Goal: Check status: Check status

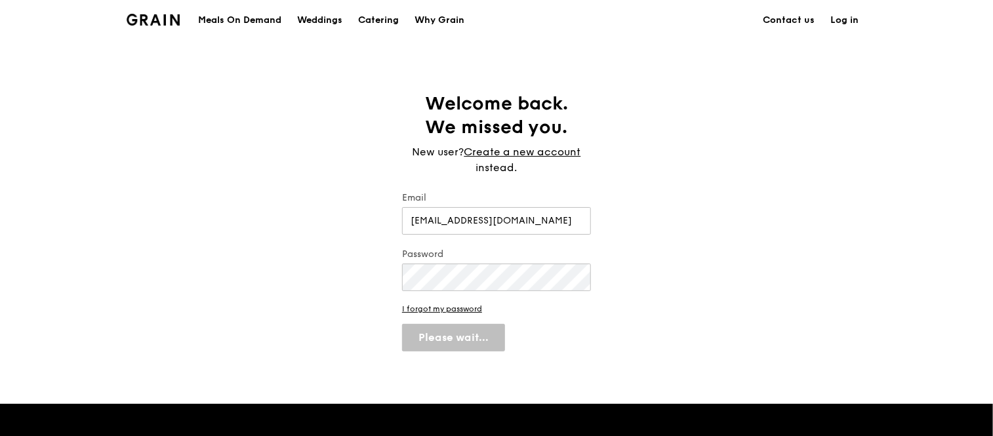
select select "100"
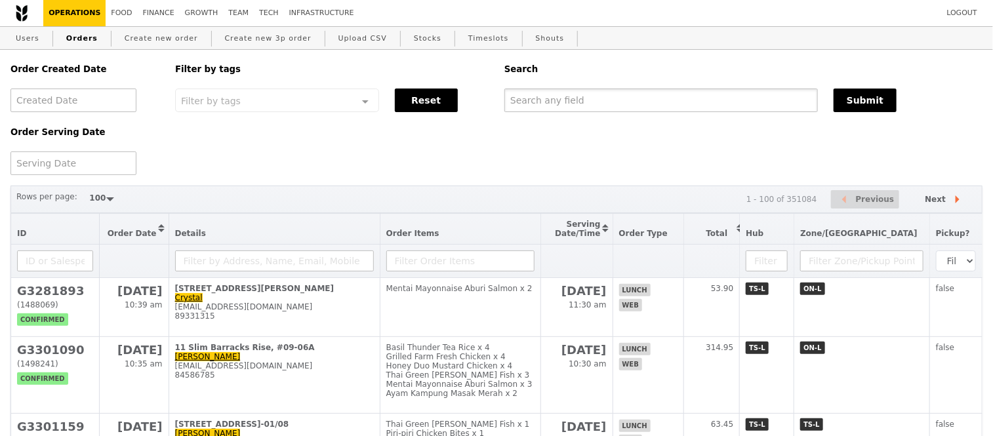
click at [528, 96] on input "text" at bounding box center [660, 101] width 313 height 24
paste input "G3300946"
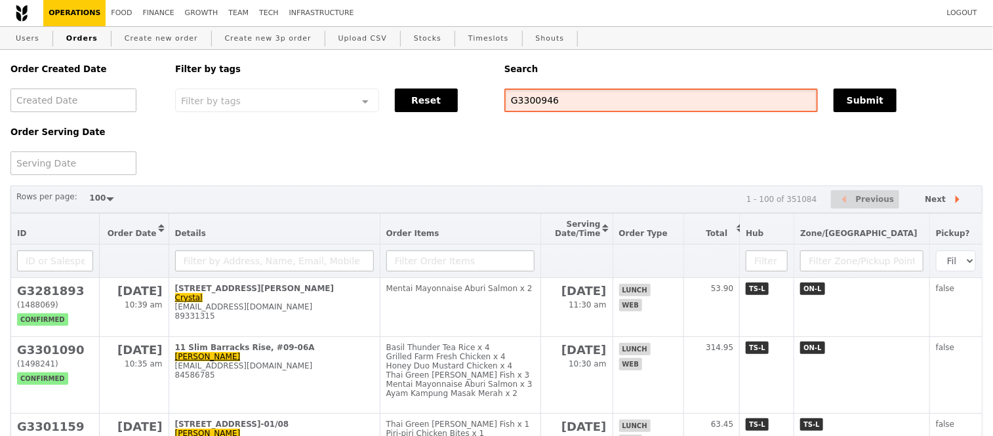
type input "G3300946"
